Goal: Transaction & Acquisition: Purchase product/service

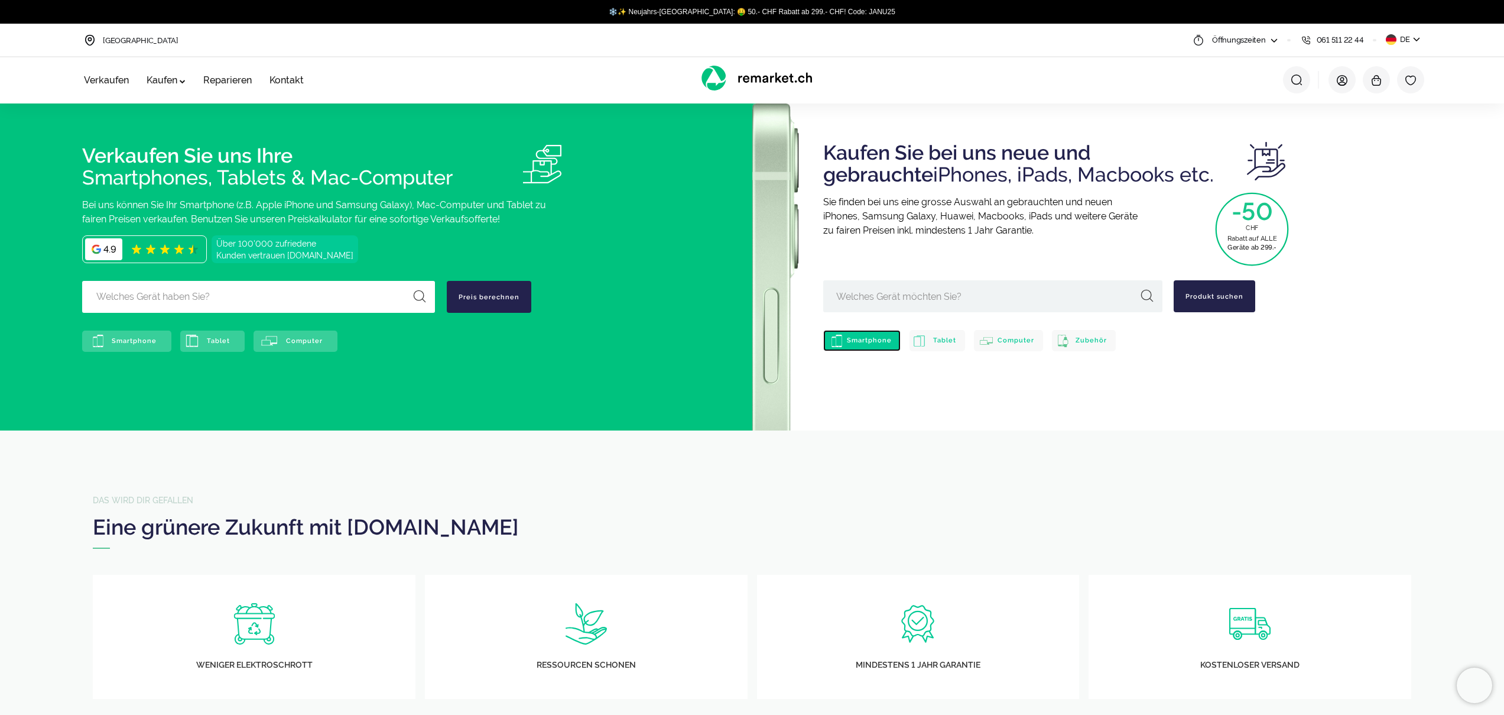
click at [851, 338] on span "Smartphone" at bounding box center [869, 340] width 45 height 8
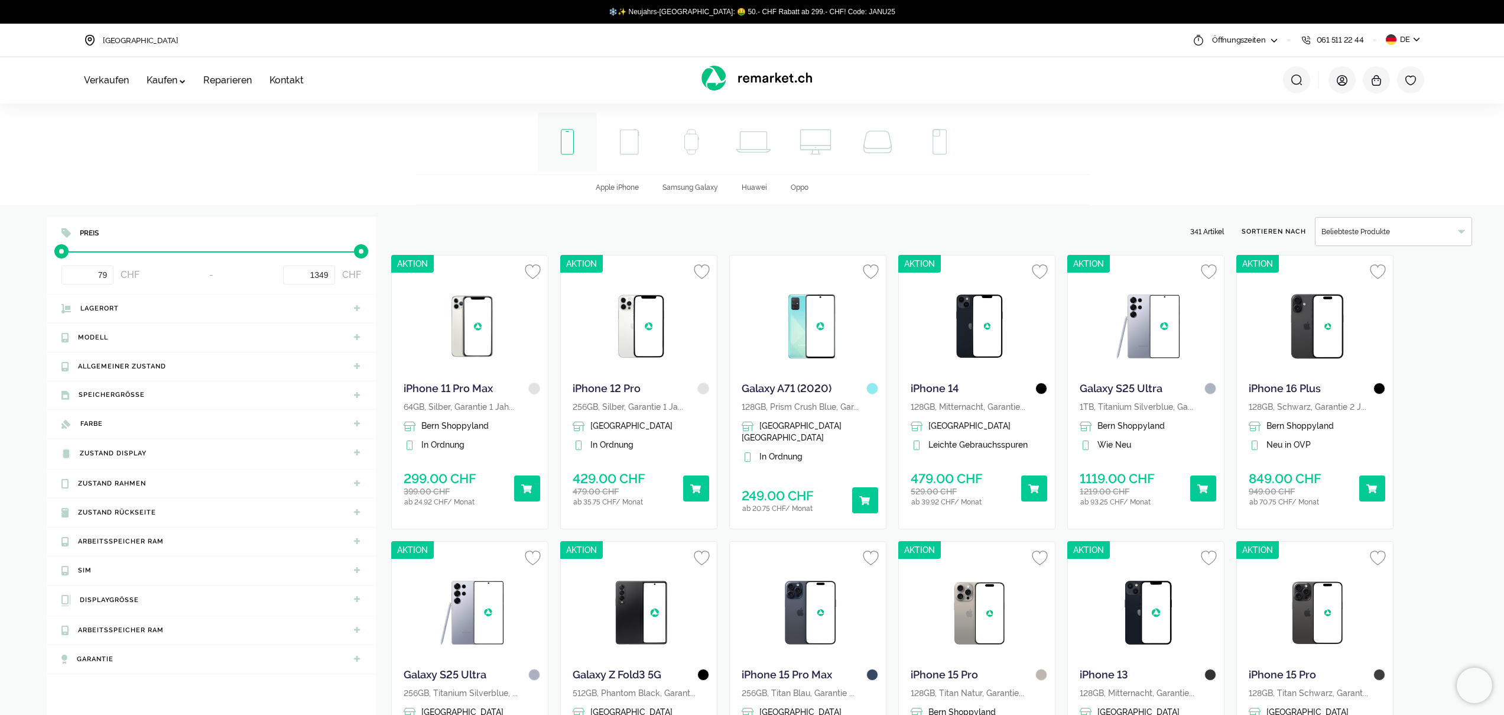
click at [93, 335] on span "Modell" at bounding box center [93, 337] width 30 height 8
click at [634, 188] on span "Apple iPhone" at bounding box center [617, 187] width 43 height 8
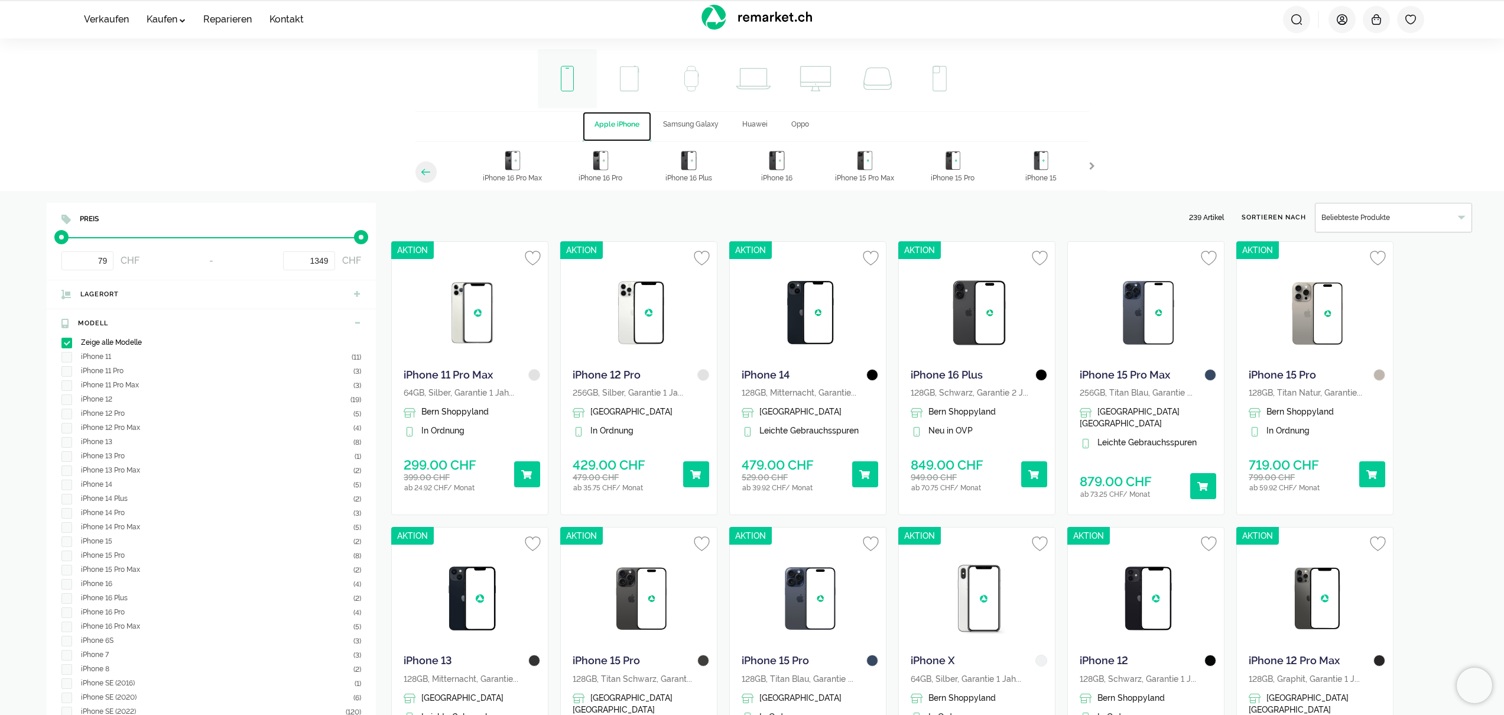
scroll to position [14, 0]
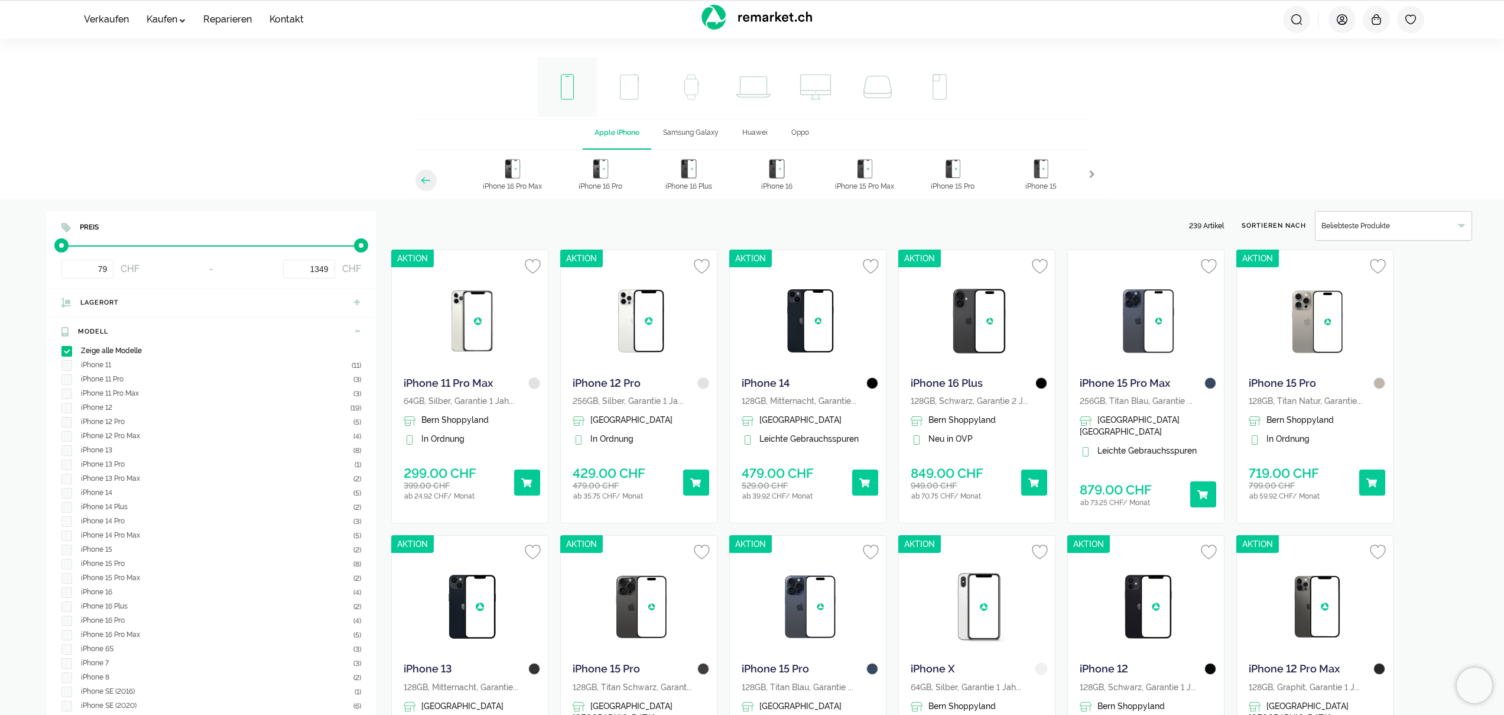
click at [1162, 150] on div "Smartphone Smartphone Tablet Tablet Watch Watch MacBook MacBook iMac iMac Mac M…" at bounding box center [752, 123] width 1504 height 151
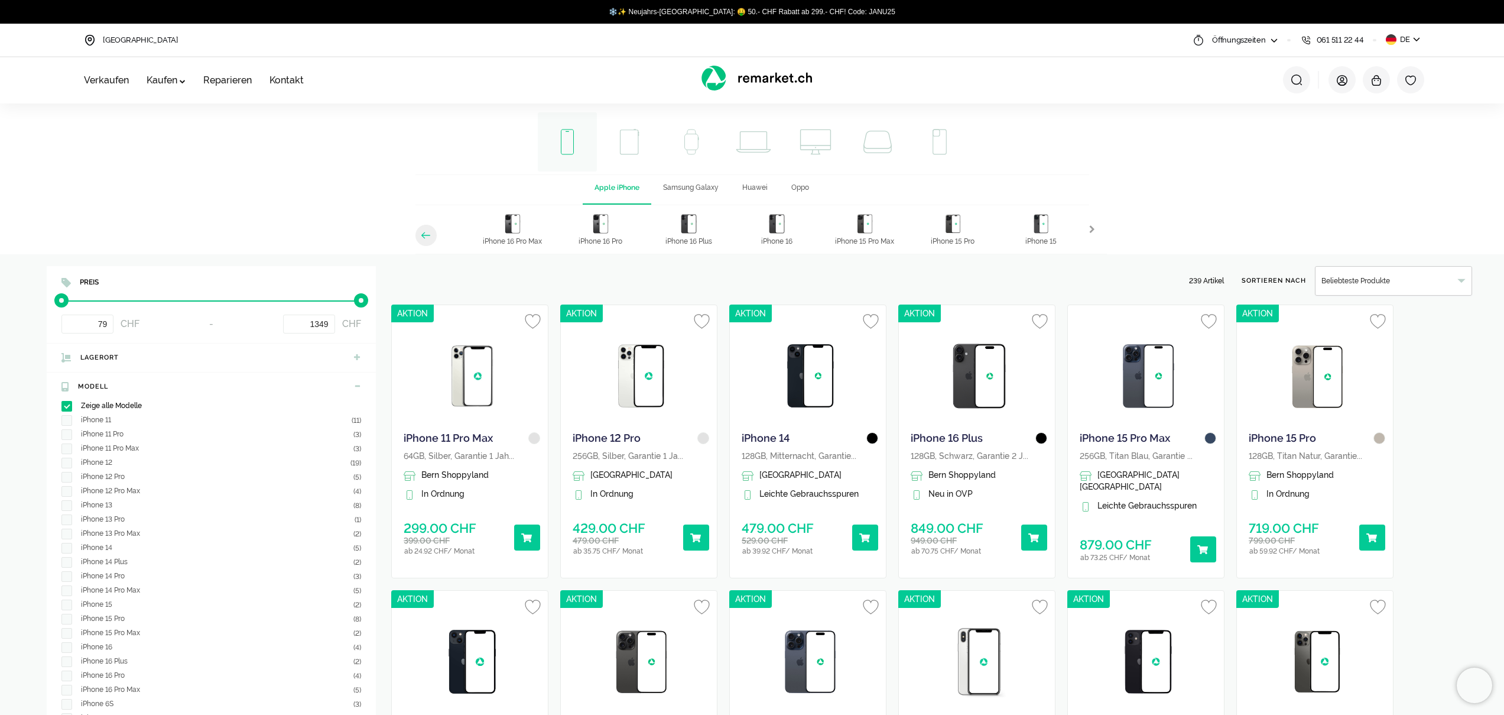
click at [1162, 150] on div "Smartphone Smartphone Tablet Tablet Watch Watch MacBook MacBook iMac iMac Mac M…" at bounding box center [752, 178] width 1504 height 151
